Goal: Task Accomplishment & Management: Complete application form

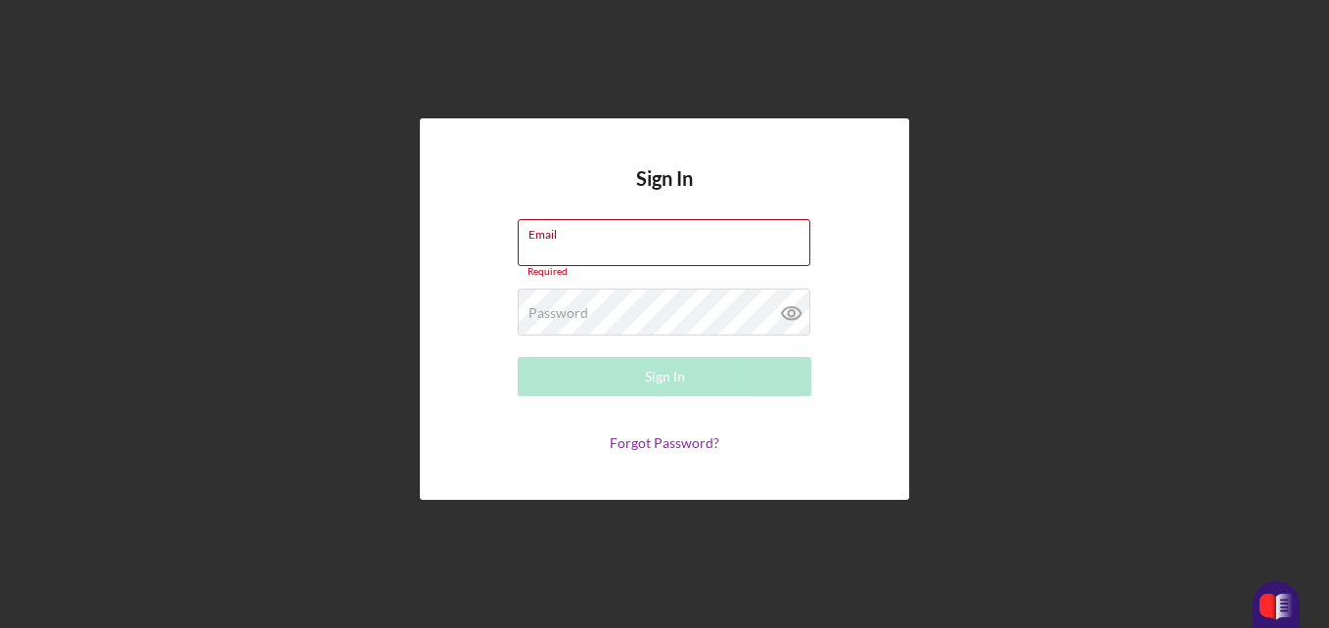
click at [577, 240] on div "Email Required" at bounding box center [665, 248] width 294 height 59
type input "[EMAIL_ADDRESS][DOMAIN_NAME]"
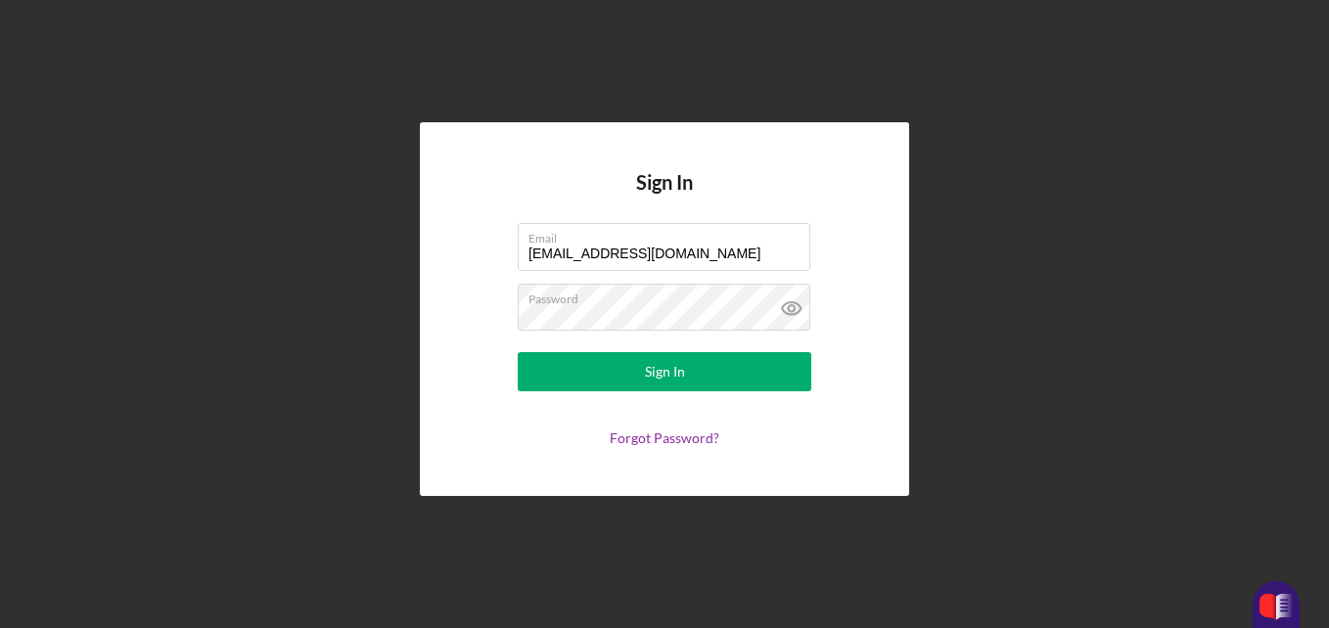
click at [679, 376] on div "Sign In" at bounding box center [665, 371] width 40 height 39
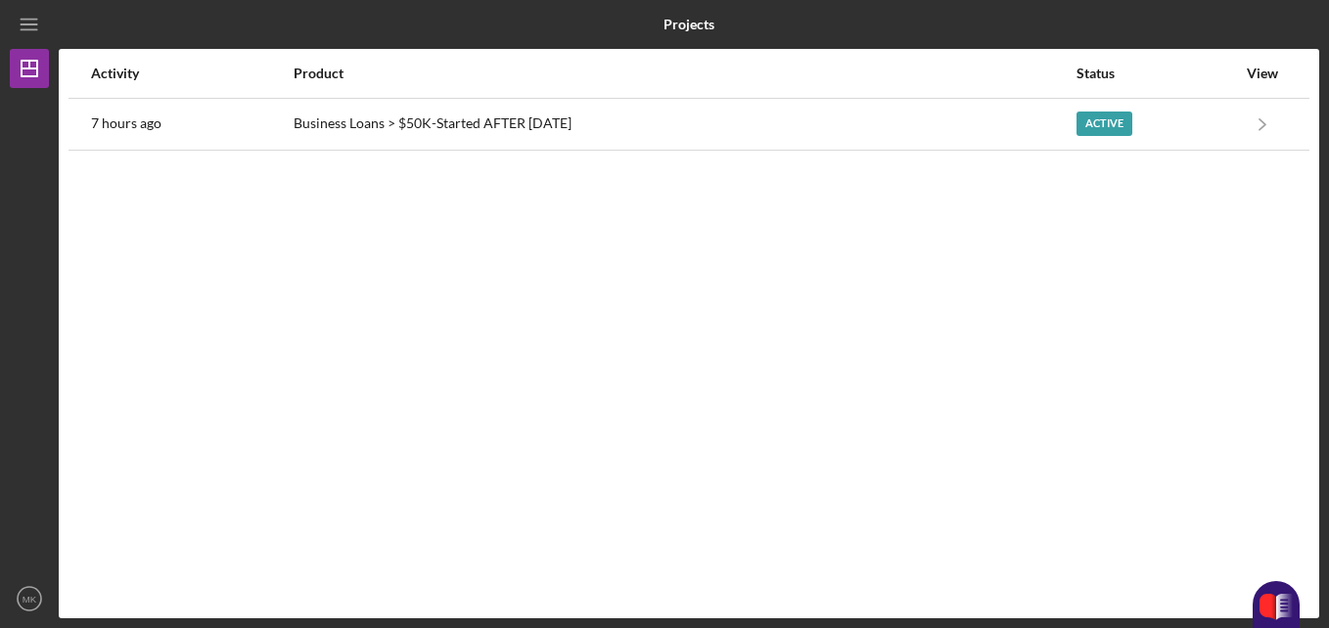
click at [472, 116] on div "Business Loans > $50K-Started AFTER [DATE]" at bounding box center [684, 124] width 781 height 49
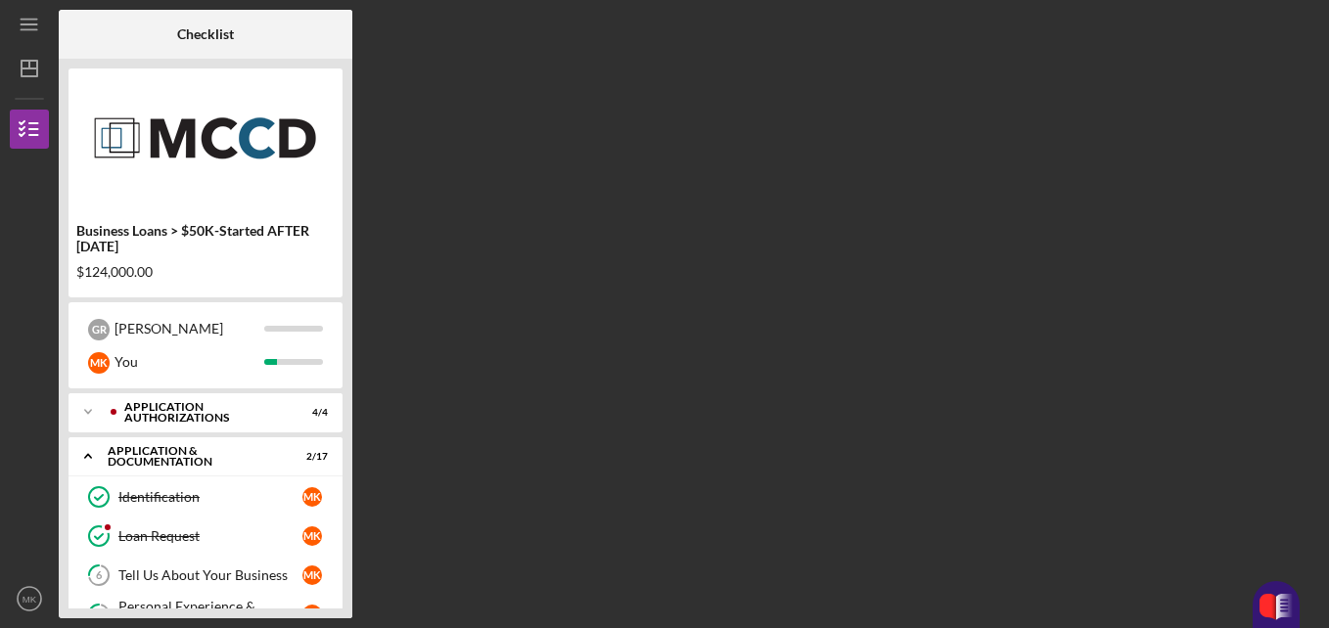
click at [236, 568] on div "Tell Us About Your Business" at bounding box center [210, 576] width 184 height 16
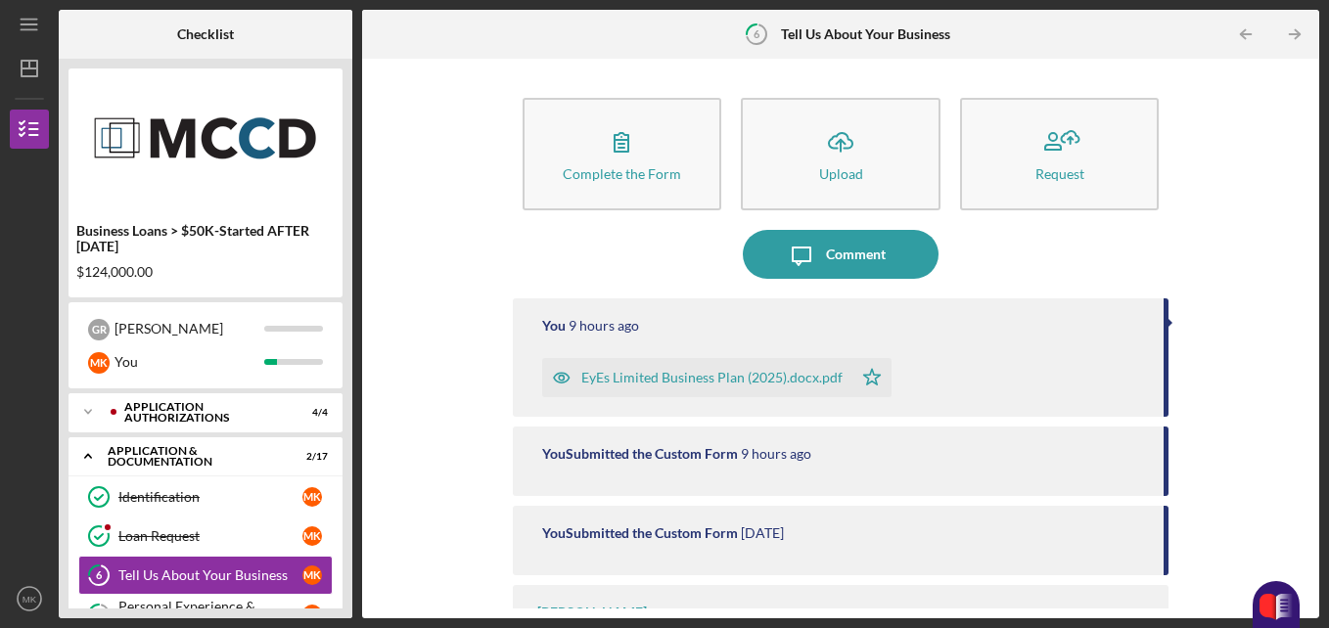
click at [1303, 545] on div "Complete the Form Form Icon/Upload Upload Request Icon/Message Comment You 9 ho…" at bounding box center [841, 339] width 938 height 540
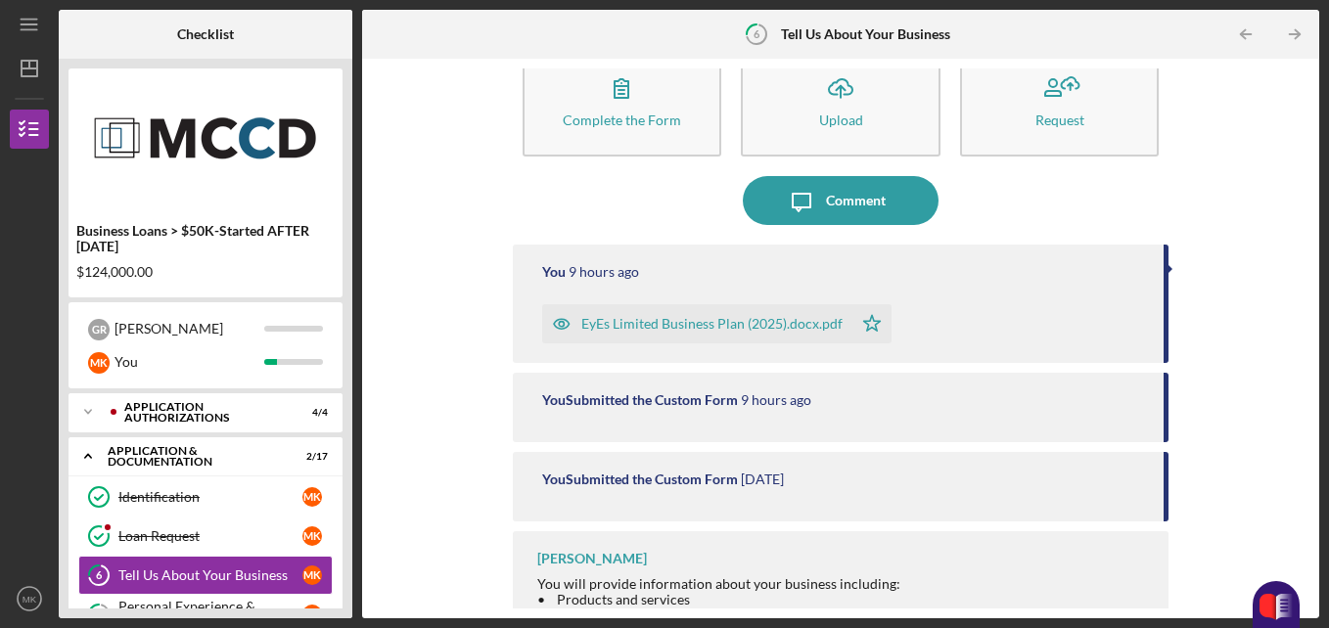
scroll to position [74, 0]
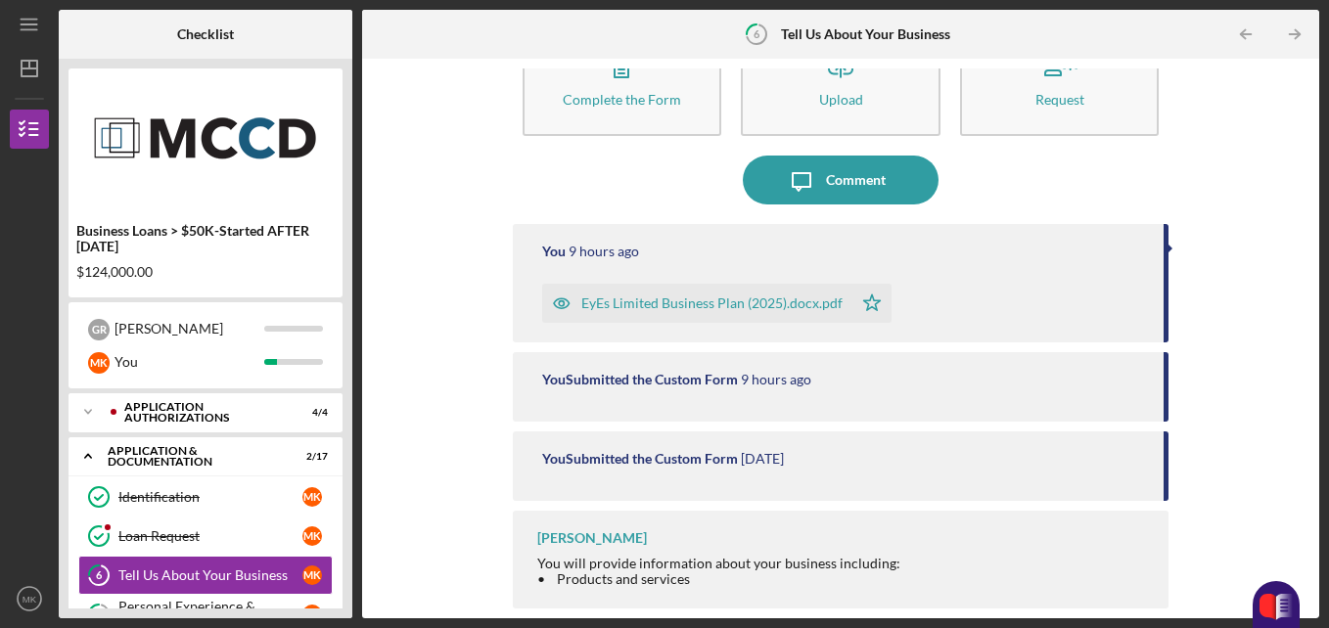
click at [346, 523] on div "Business Loans > $50K-Started AFTER [DATE] $124,000.00 G R [PERSON_NAME] You Ic…" at bounding box center [206, 339] width 294 height 560
drag, startPoint x: 346, startPoint y: 523, endPoint x: 350, endPoint y: 578, distance: 55.9
click at [350, 578] on div "Business Loans > $50K-Started AFTER [DATE] $124,000.00 G R [PERSON_NAME] You Ic…" at bounding box center [206, 339] width 294 height 560
drag, startPoint x: 346, startPoint y: 574, endPoint x: 351, endPoint y: 405, distance: 168.4
click at [351, 405] on div "Business Loans > $50K-Started AFTER [DATE] $124,000.00 G R [PERSON_NAME] You Ic…" at bounding box center [206, 339] width 294 height 560
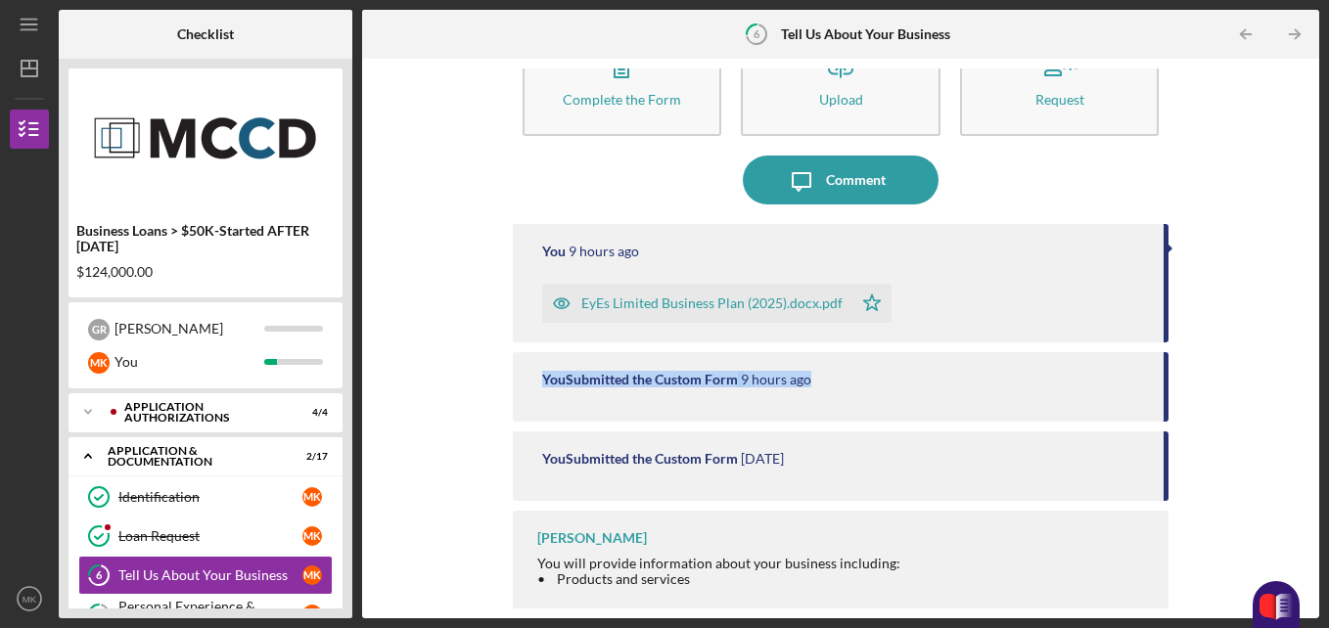
drag, startPoint x: 1301, startPoint y: 418, endPoint x: 1312, endPoint y: 295, distance: 123.9
click at [1312, 295] on div "Complete the Form Form Icon/Upload Upload Request Icon/Message Comment You 9 ho…" at bounding box center [840, 339] width 957 height 560
click at [732, 556] on div "You will provide information about your business including: • Products and serv…" at bounding box center [718, 595] width 363 height 78
click at [680, 123] on button "Complete the Form Form" at bounding box center [623, 79] width 200 height 113
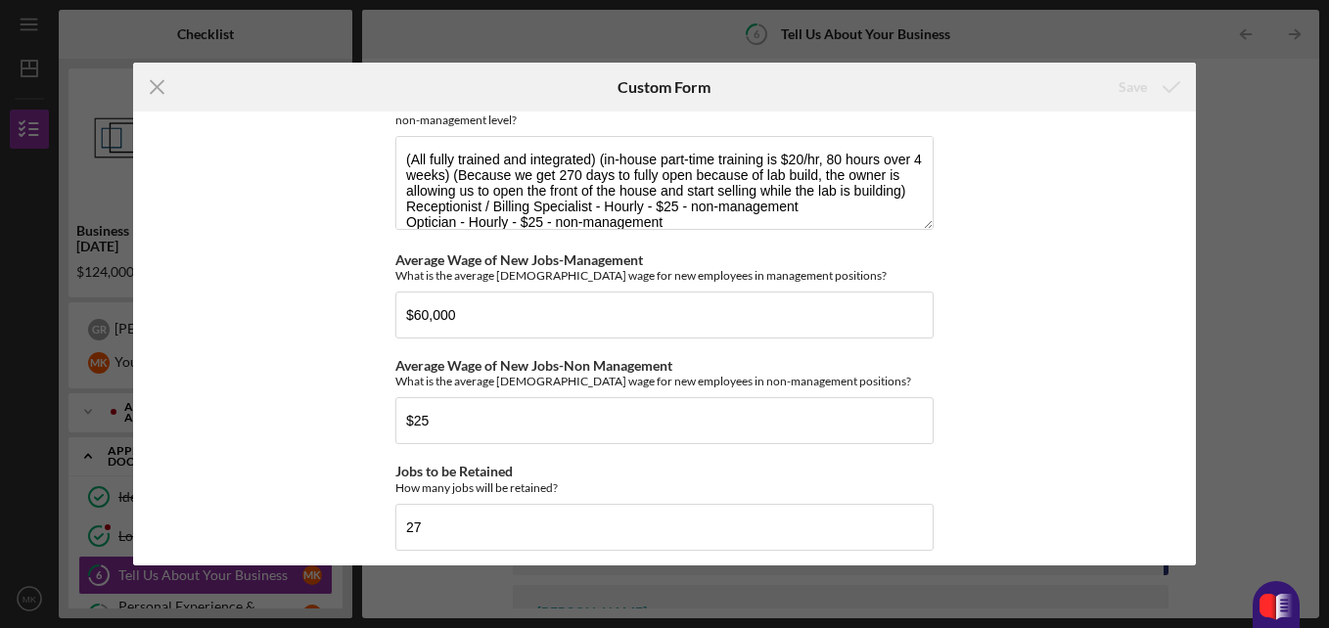
scroll to position [2411, 0]
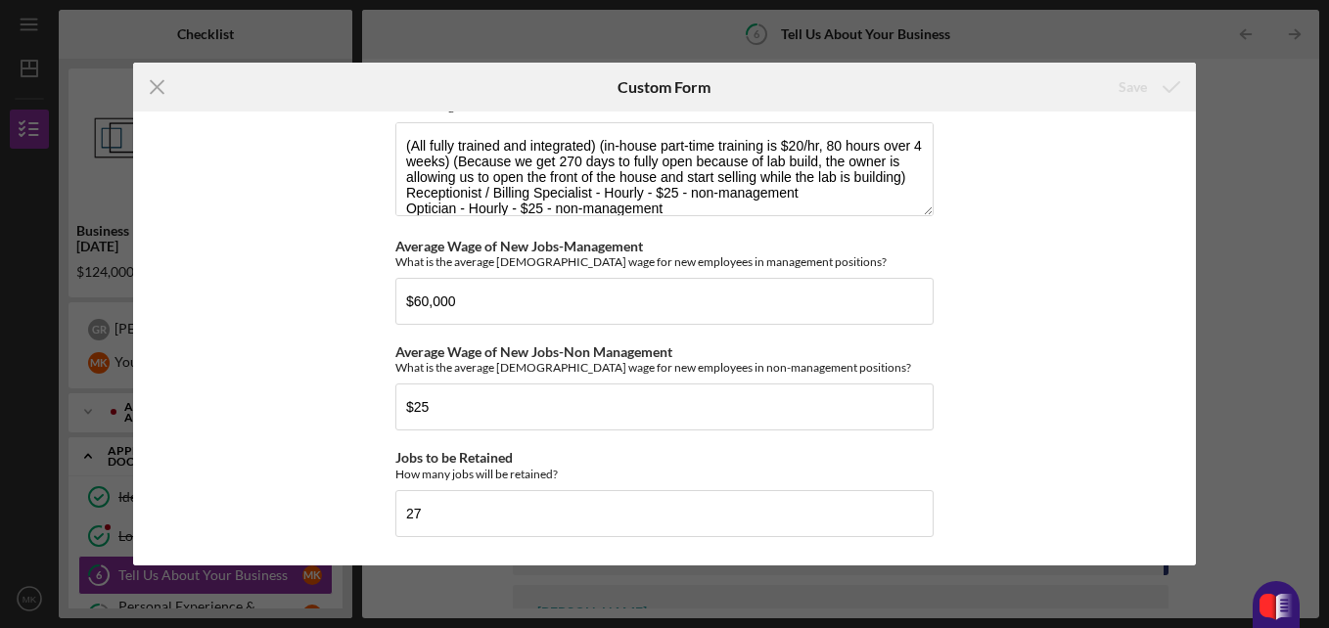
click at [161, 80] on icon "Icon/Menu Close" at bounding box center [157, 87] width 49 height 49
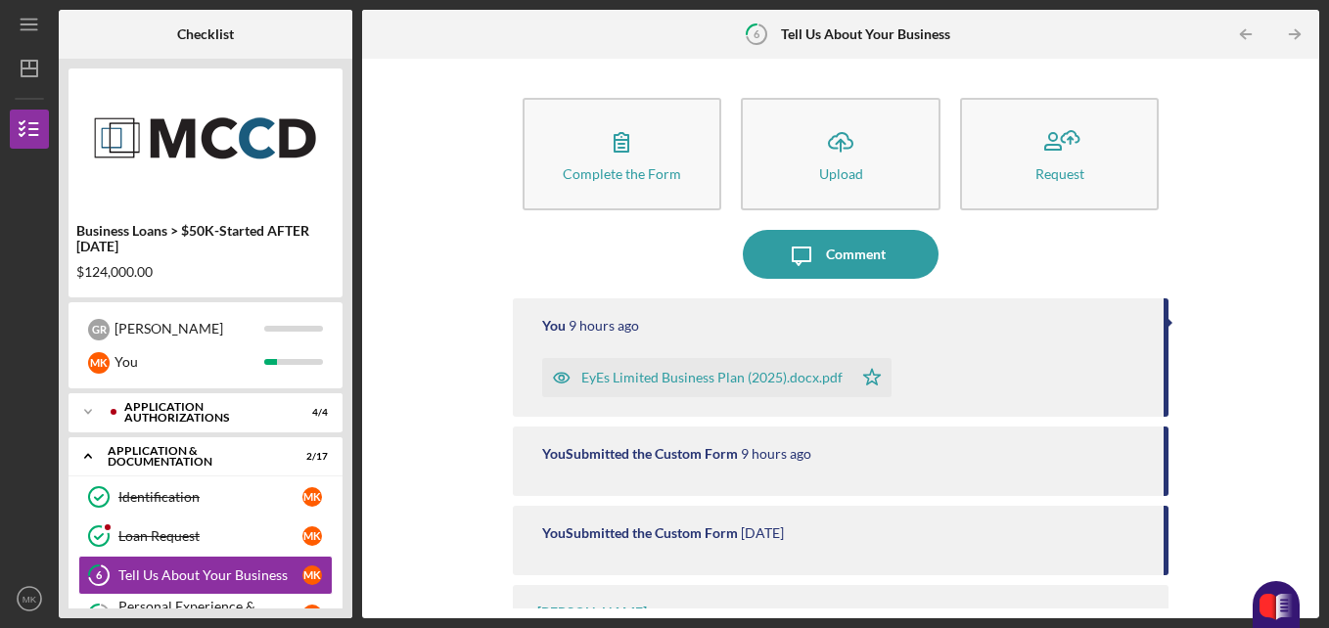
scroll to position [74, 0]
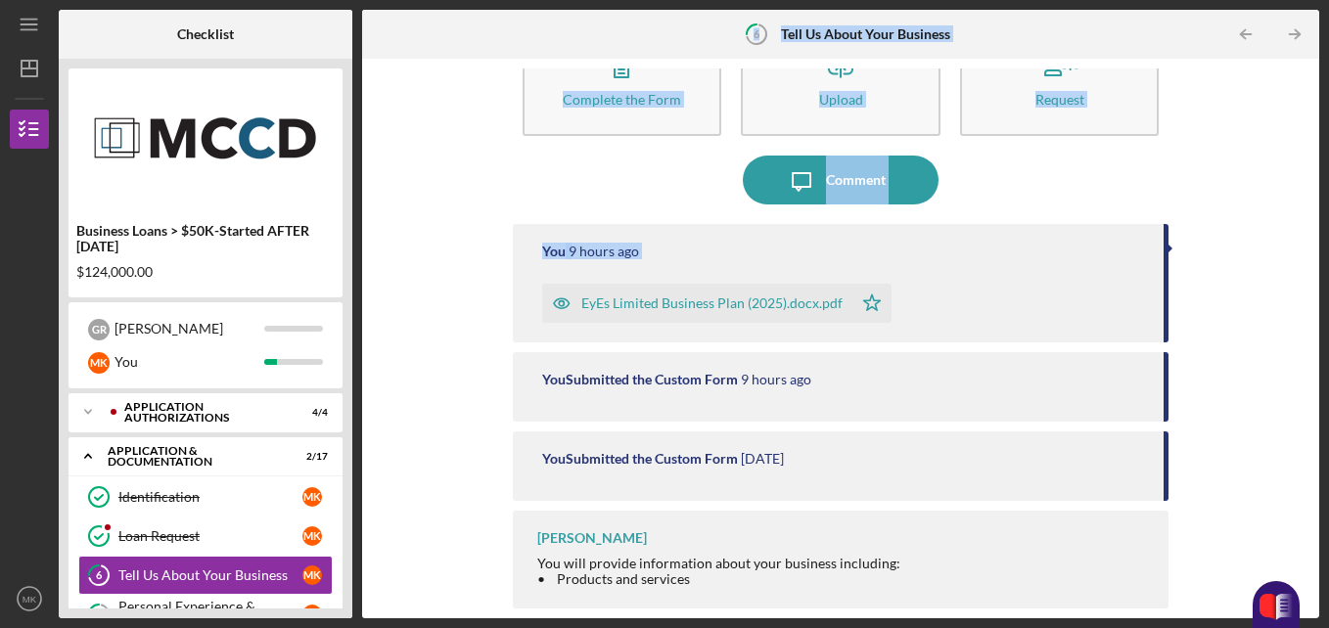
drag, startPoint x: 345, startPoint y: 509, endPoint x: 415, endPoint y: 288, distance: 231.8
click at [415, 288] on div "Checklist Business Loans > $50K-Started AFTER [DATE] $124,000.00 G R [PERSON_NA…" at bounding box center [689, 314] width 1261 height 609
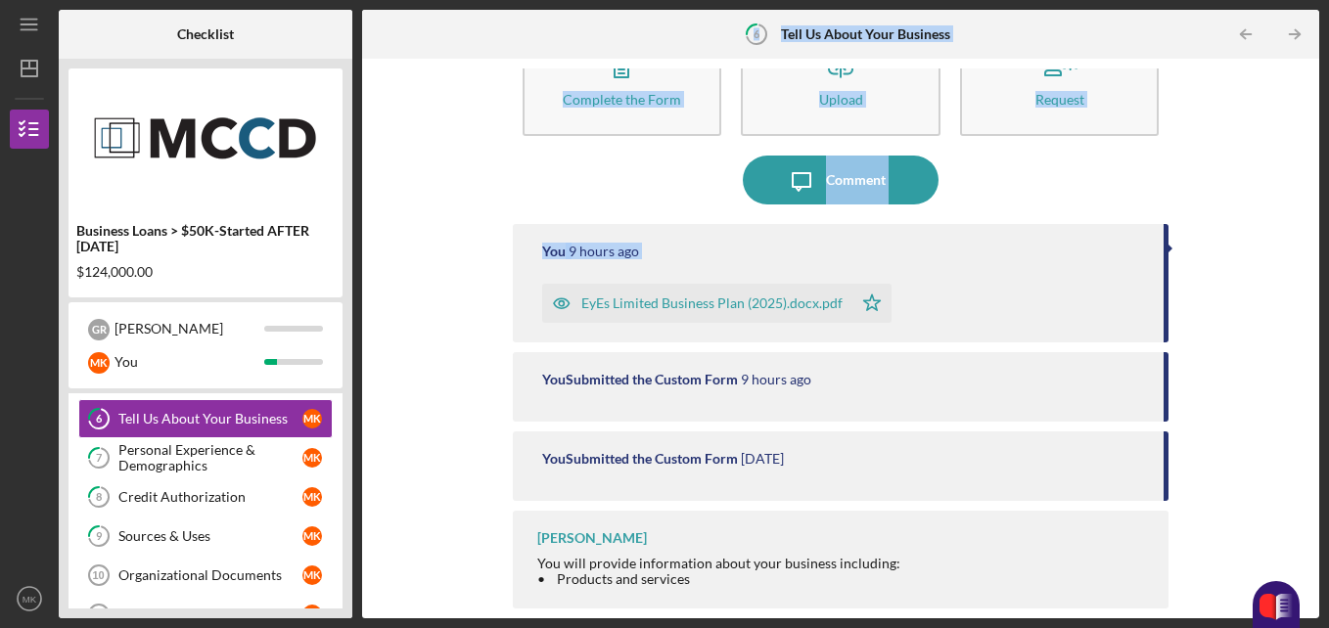
scroll to position [150, 0]
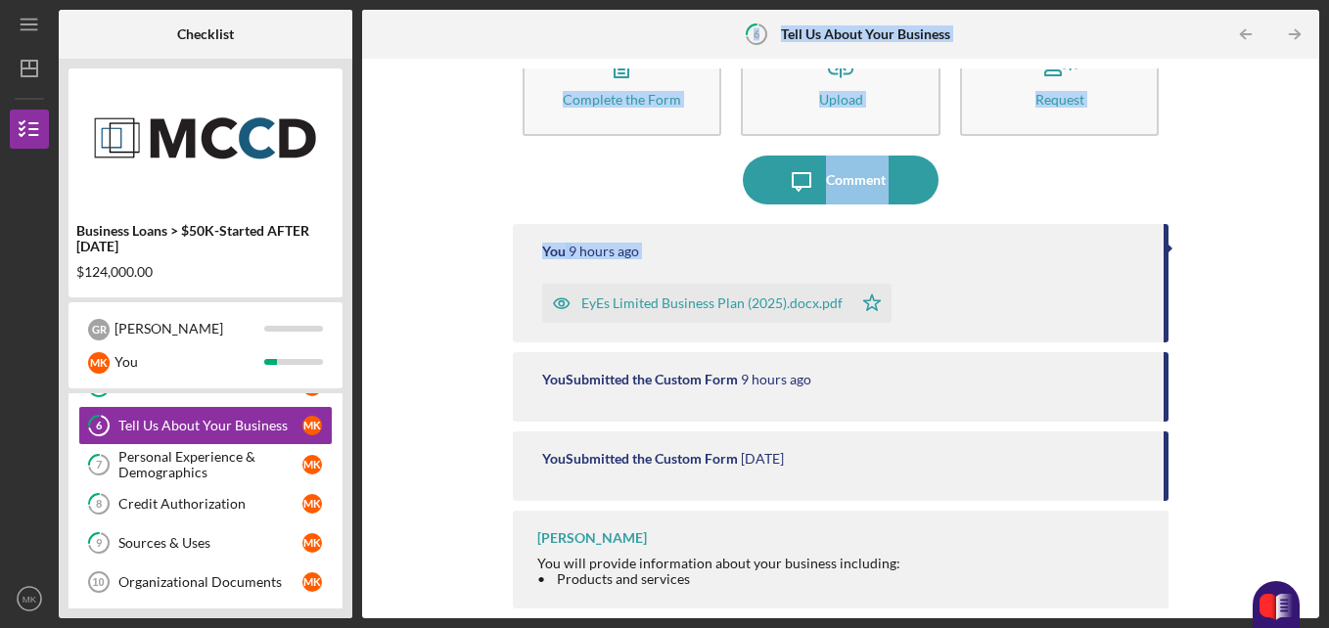
click at [214, 432] on div "Tell Us About Your Business" at bounding box center [210, 426] width 184 height 16
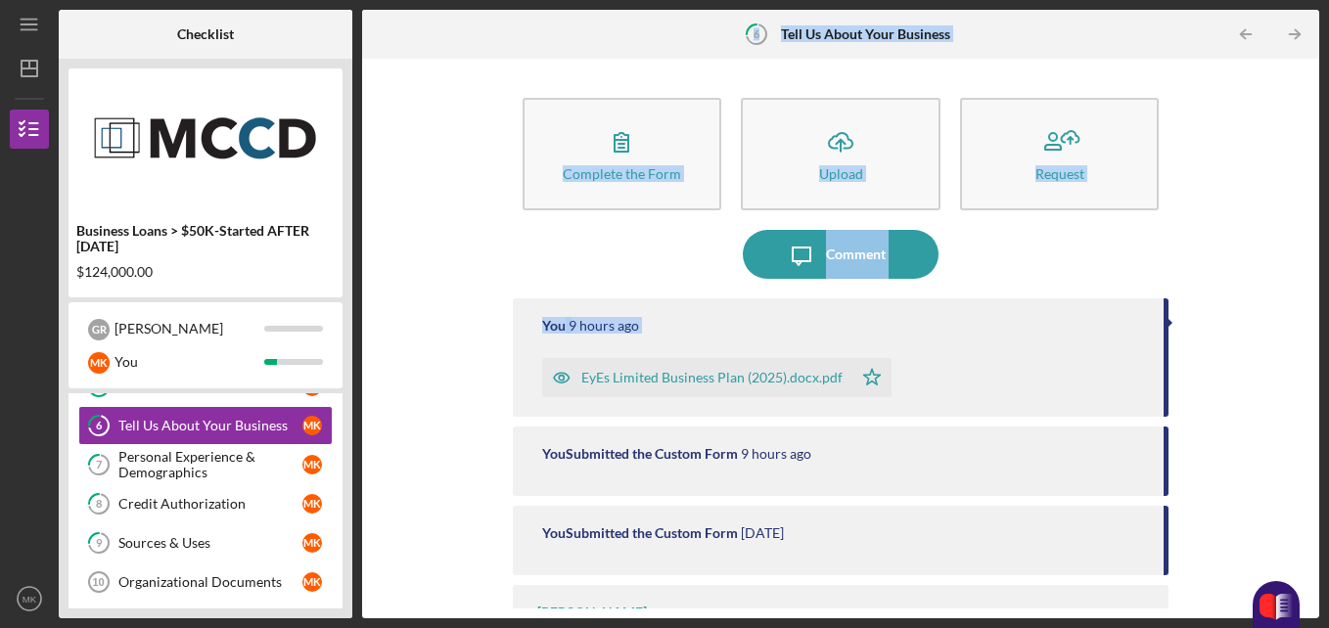
click at [859, 249] on div "Comment" at bounding box center [856, 254] width 60 height 49
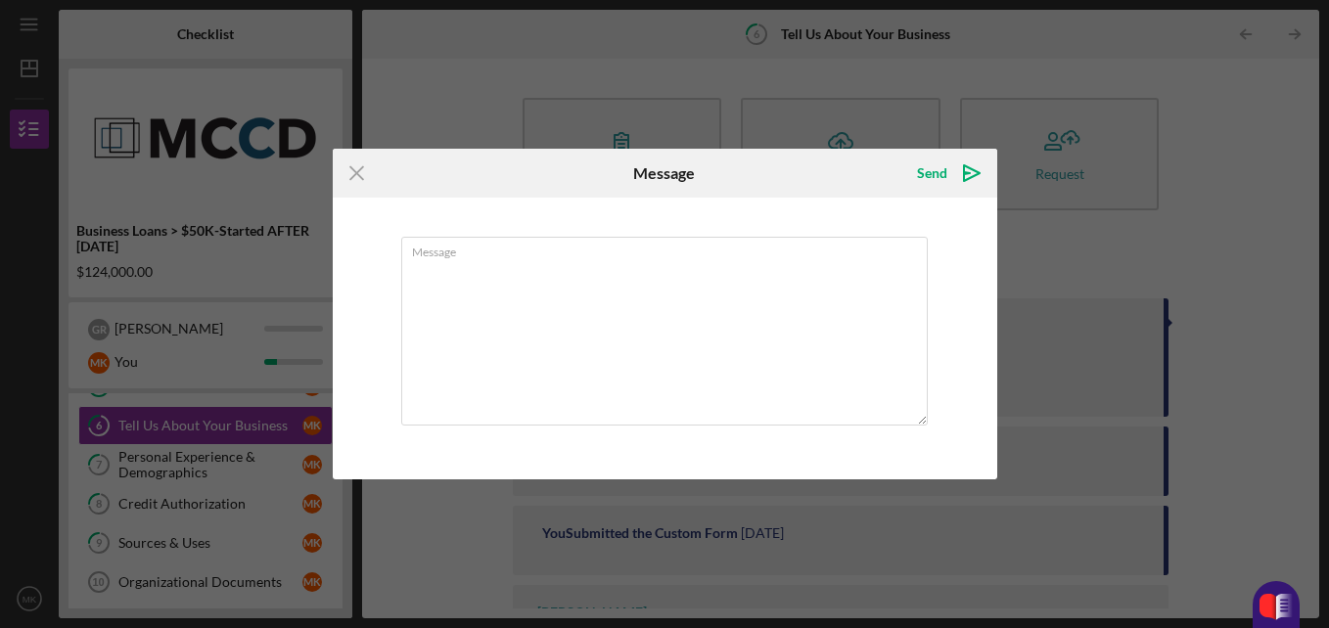
click at [356, 182] on icon "Icon/Menu Close" at bounding box center [357, 173] width 49 height 49
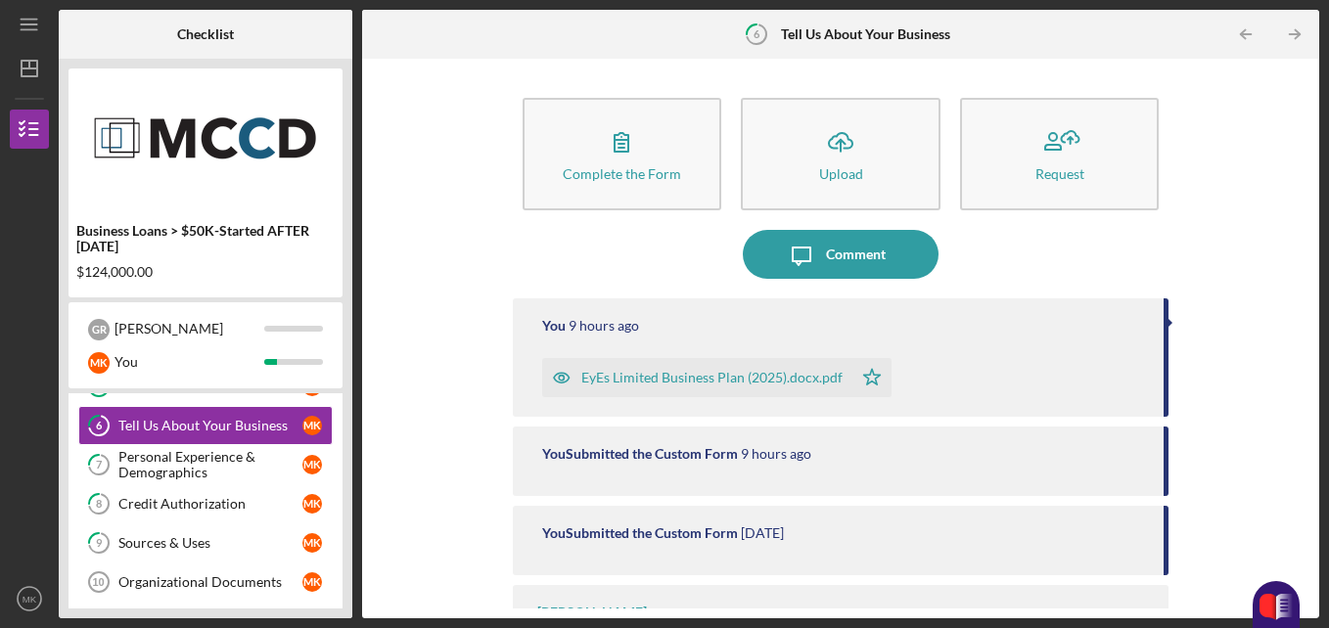
click at [224, 507] on div "Credit Authorization" at bounding box center [210, 504] width 184 height 16
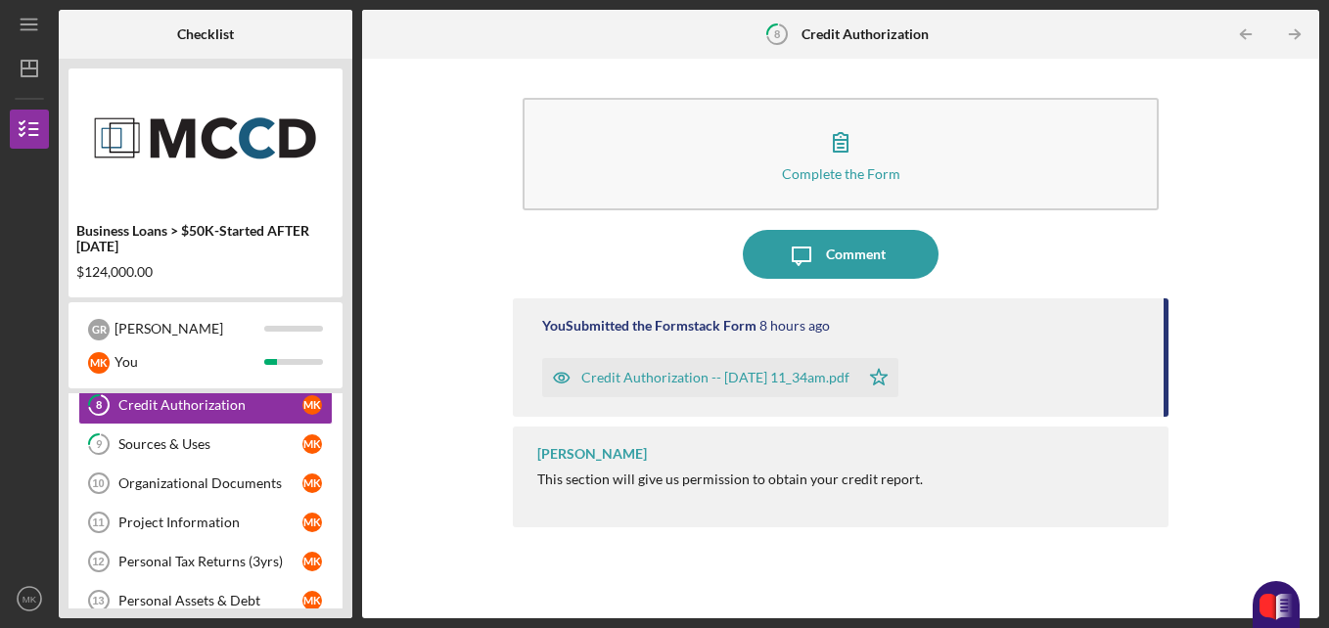
scroll to position [253, 0]
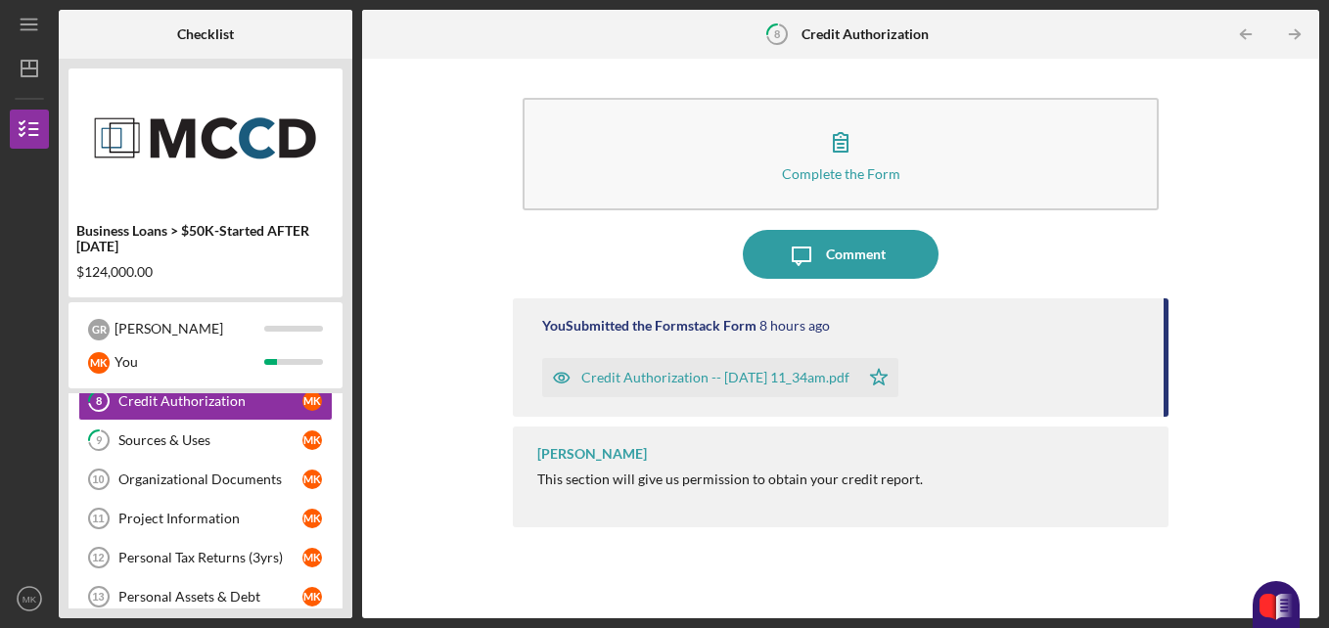
click at [240, 494] on link "Organizational Documents 10 Organizational Documents M K" at bounding box center [205, 479] width 254 height 39
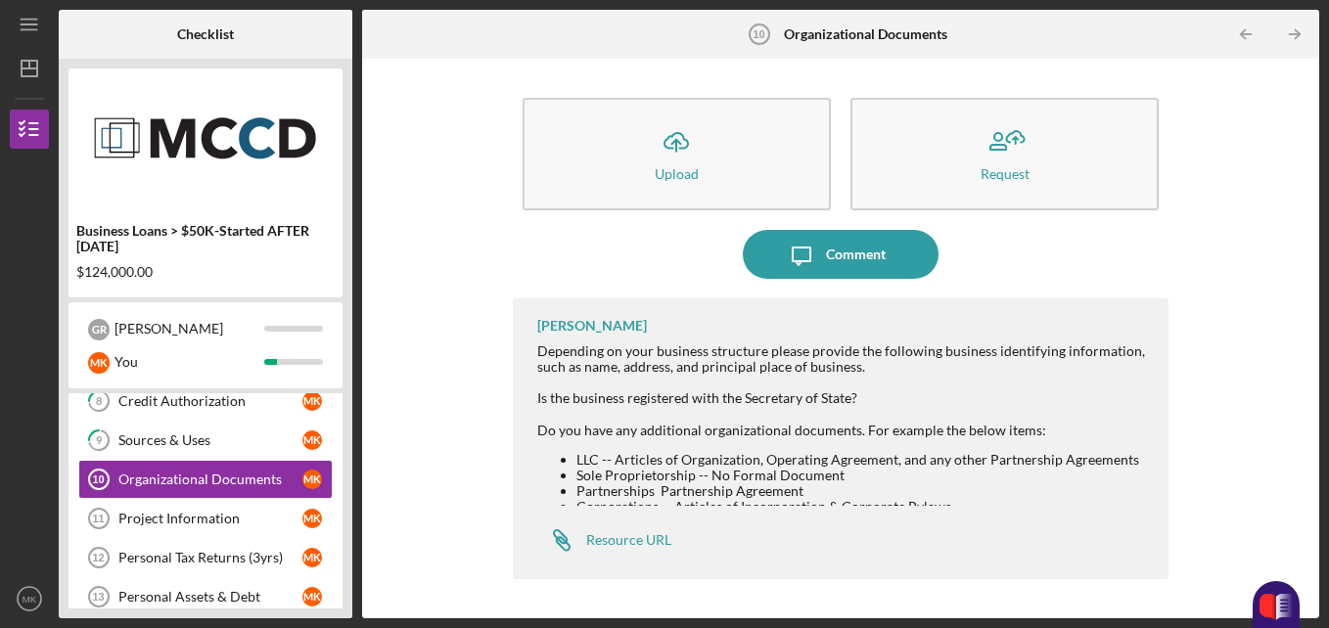
click at [583, 538] on icon "Icon/Link" at bounding box center [561, 540] width 49 height 49
click at [606, 535] on div "Resource URL" at bounding box center [628, 540] width 85 height 16
